Goal: Find specific page/section: Find specific page/section

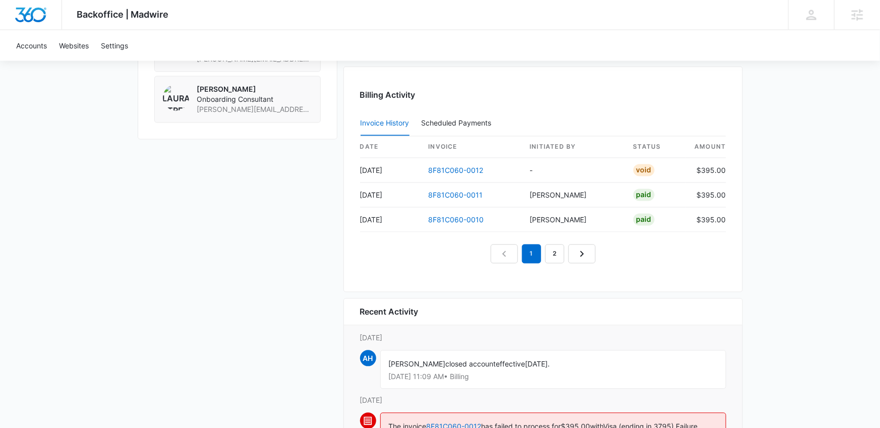
scroll to position [889, 0]
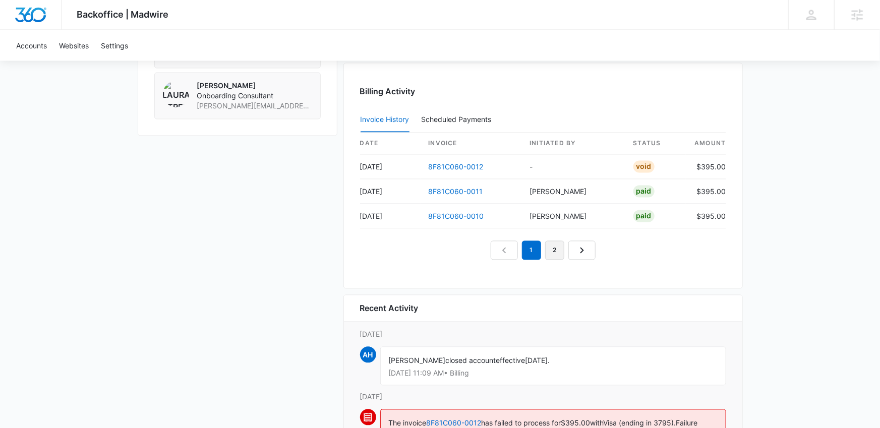
click at [560, 246] on link "2" at bounding box center [554, 250] width 19 height 19
click at [574, 251] on link "3" at bounding box center [566, 250] width 19 height 19
click at [574, 249] on link "4" at bounding box center [577, 250] width 19 height 19
click at [471, 217] on link "8F81C060-0001" at bounding box center [456, 216] width 55 height 9
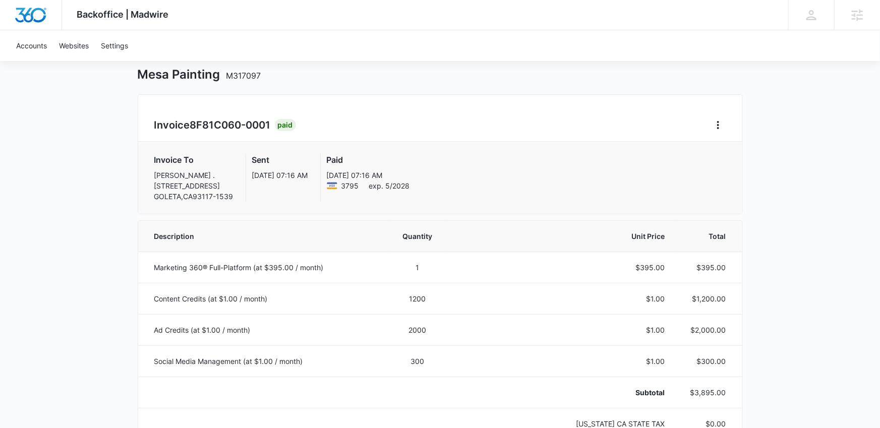
scroll to position [49, 0]
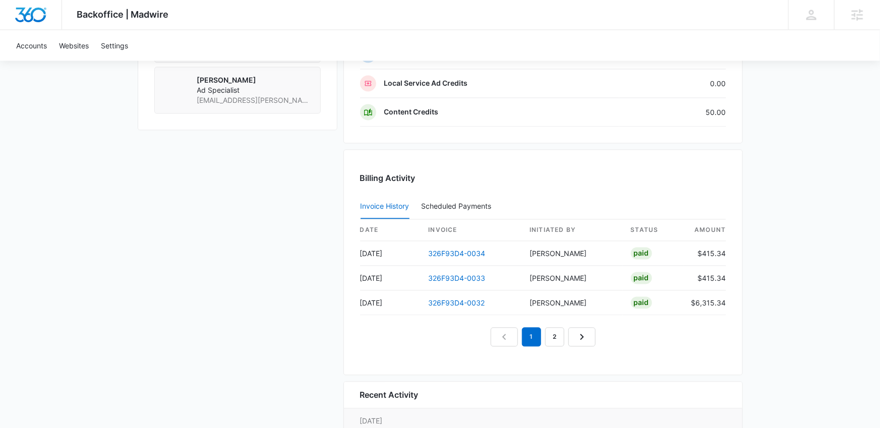
scroll to position [906, 0]
click at [557, 335] on link "2" at bounding box center [554, 337] width 19 height 19
click at [585, 335] on link "Next Page" at bounding box center [593, 337] width 27 height 19
click at [585, 337] on link "4" at bounding box center [577, 337] width 19 height 19
click at [590, 341] on link "5" at bounding box center [589, 337] width 19 height 19
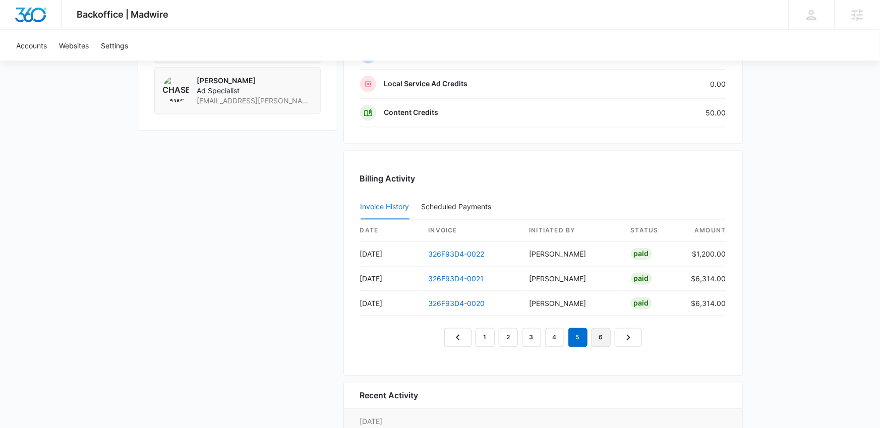
click at [605, 340] on link "6" at bounding box center [601, 337] width 19 height 19
click at [479, 339] on link "1" at bounding box center [473, 337] width 19 height 19
click at [476, 302] on link "326F93D4-0032" at bounding box center [457, 304] width 56 height 9
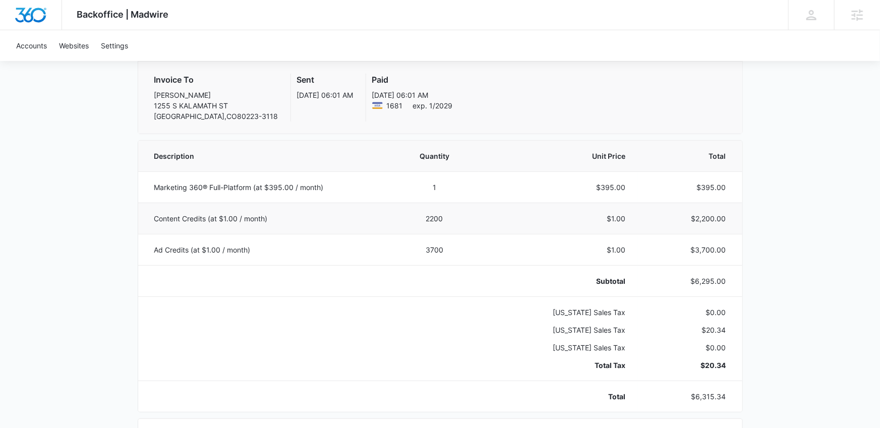
scroll to position [122, 0]
